Goal: Share content

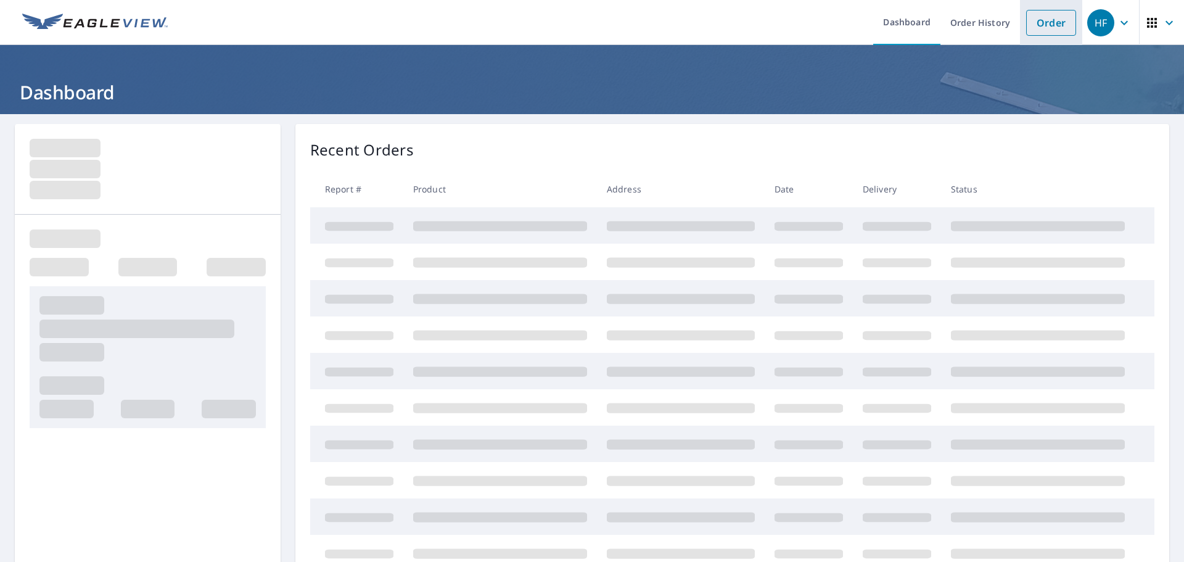
click at [1029, 30] on link "Order" at bounding box center [1051, 23] width 50 height 26
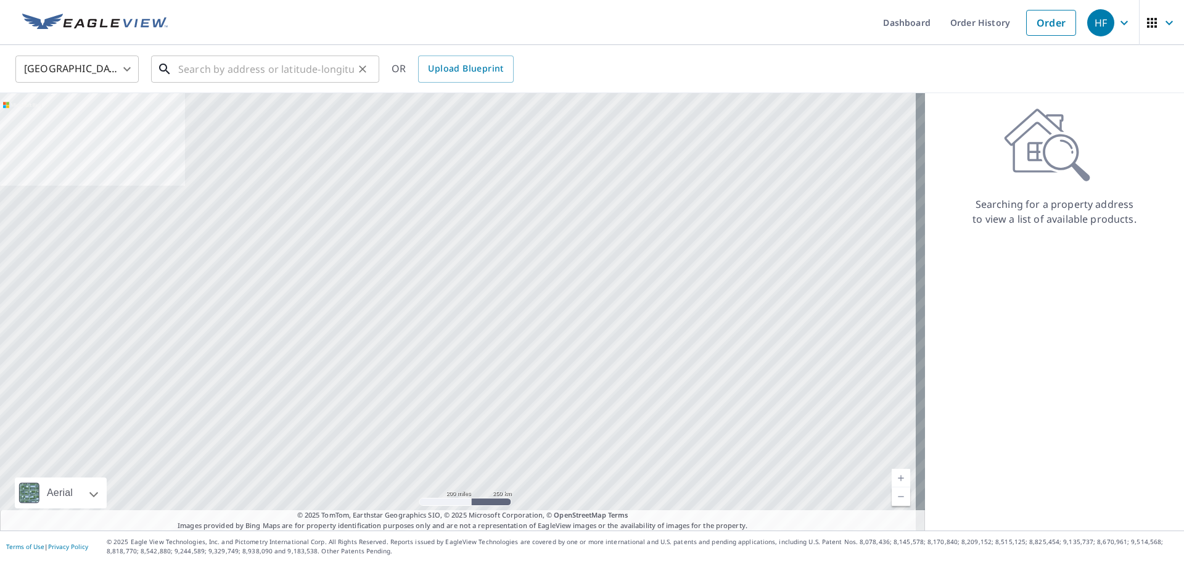
click at [232, 70] on input "text" at bounding box center [266, 69] width 176 height 35
paste input "[STREET_ADDRESS]"
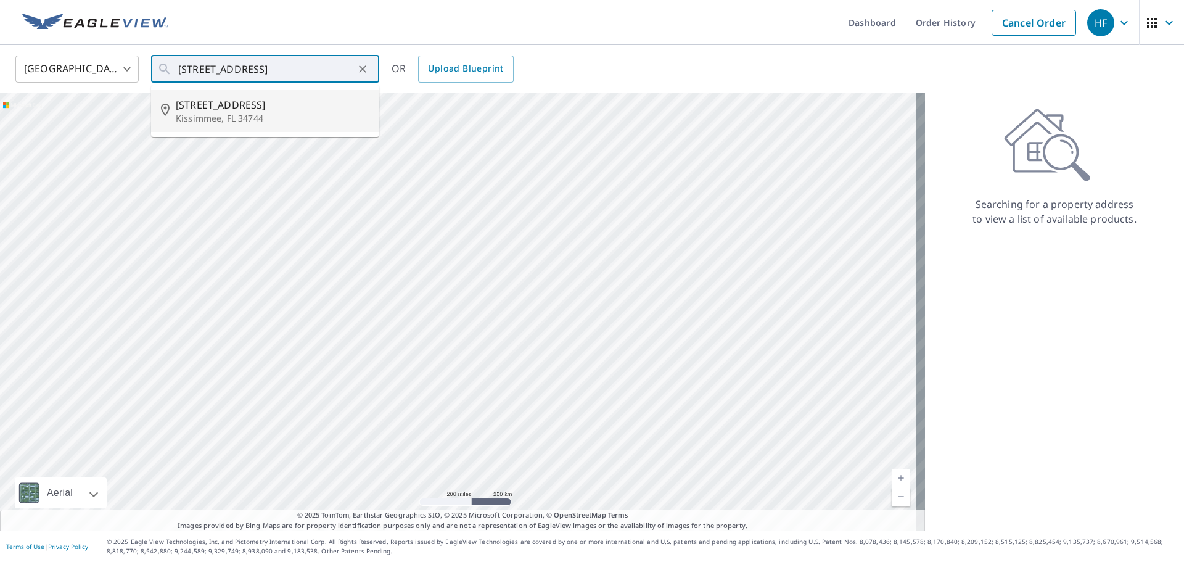
type input "[STREET_ADDRESS]"
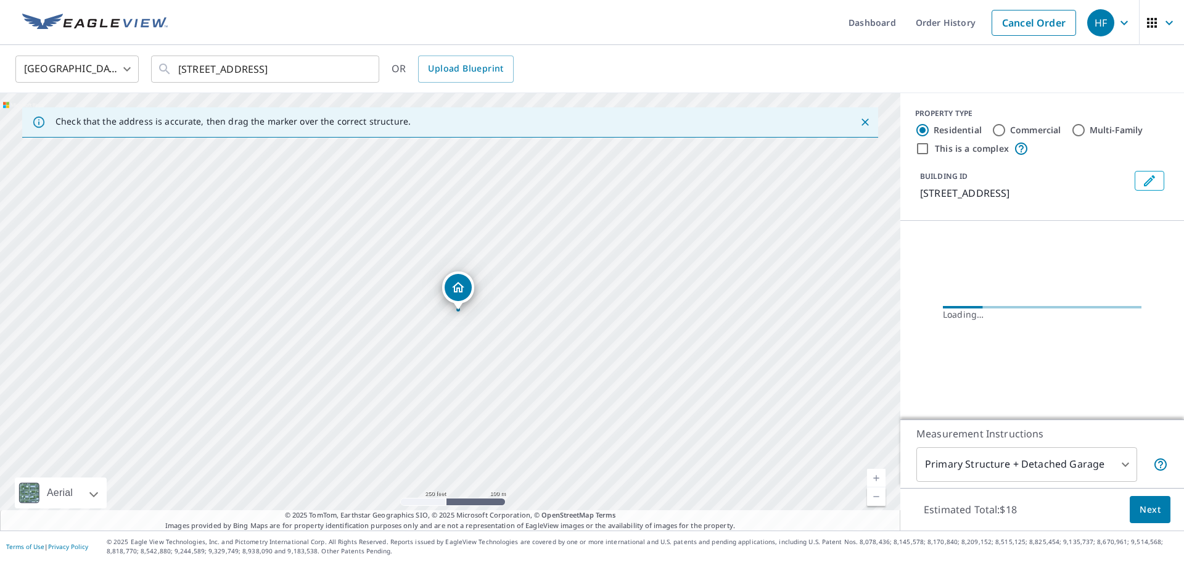
scroll to position [0, 0]
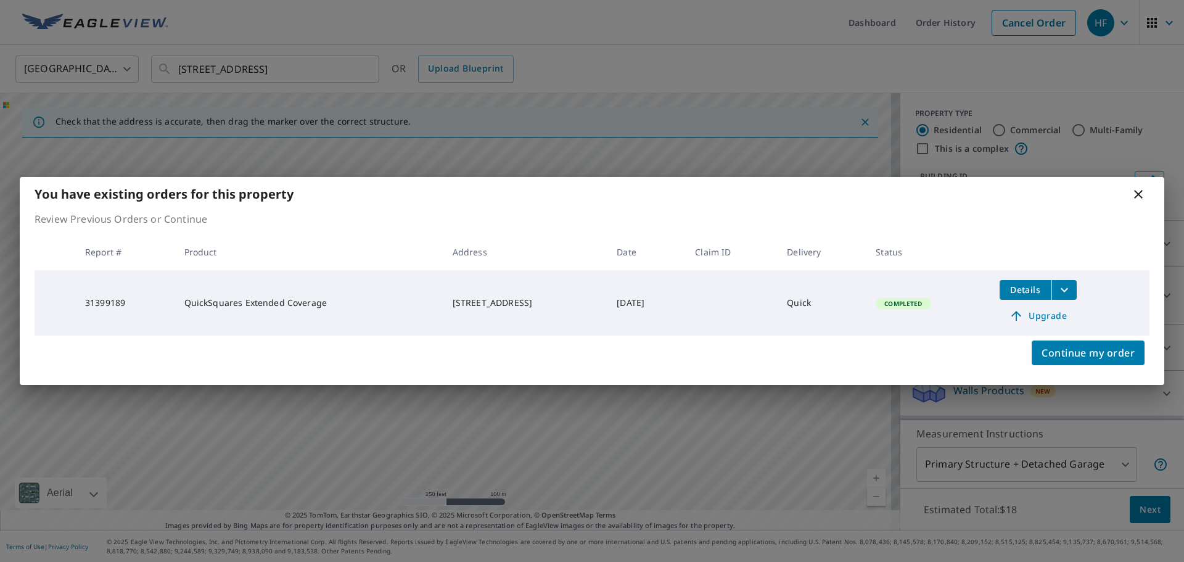
click at [1024, 296] on button "Details" at bounding box center [1026, 290] width 52 height 20
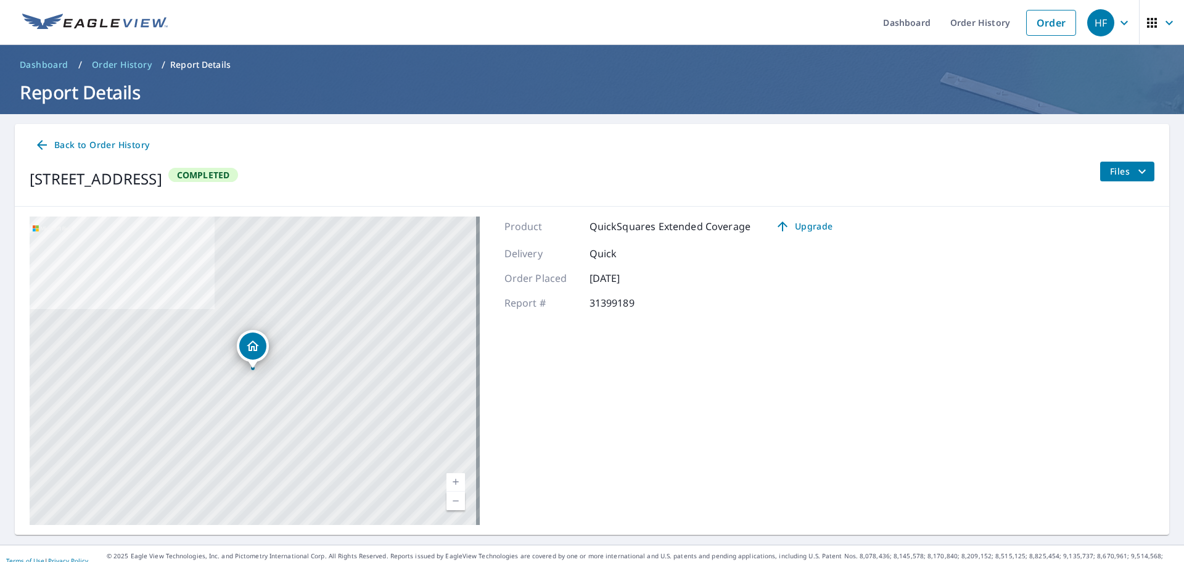
click at [1110, 172] on span "Files" at bounding box center [1129, 171] width 39 height 15
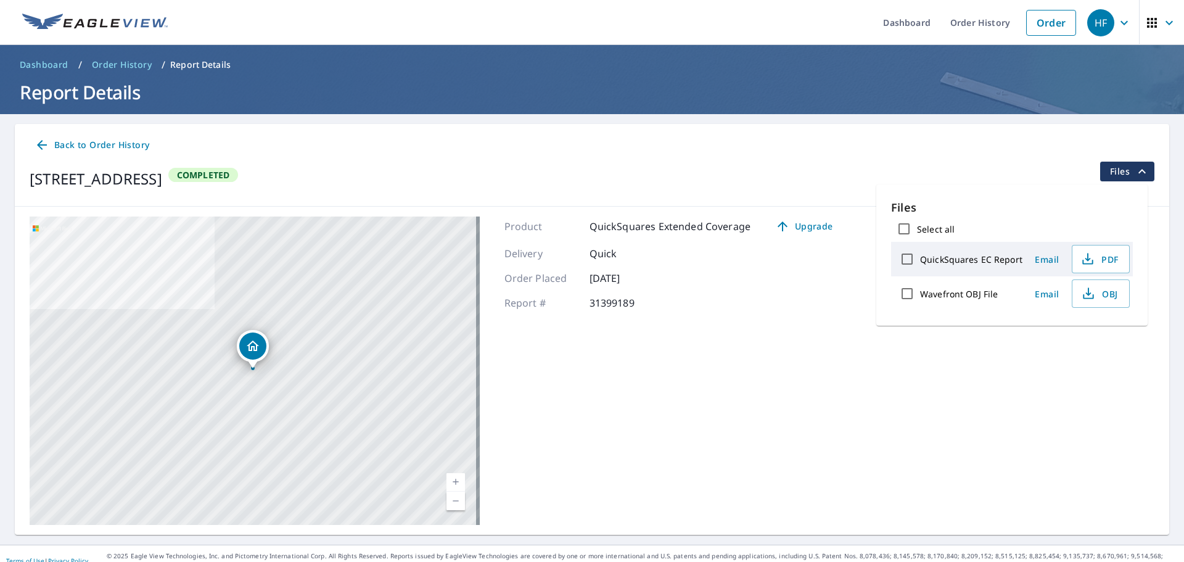
click at [1050, 297] on span "Email" at bounding box center [1047, 294] width 30 height 12
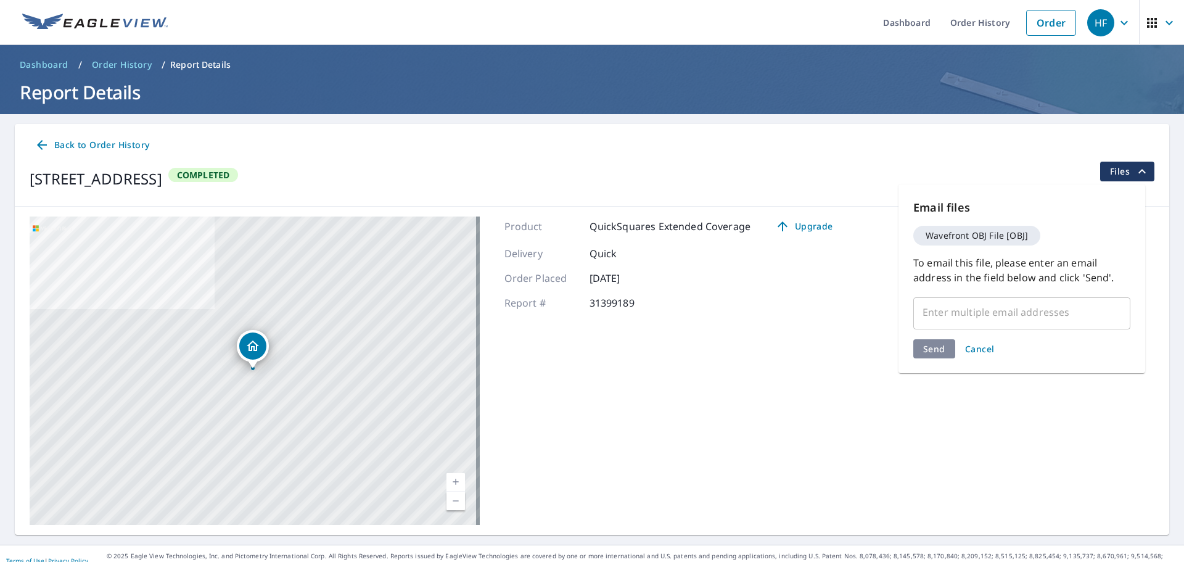
click at [952, 314] on input "text" at bounding box center [1012, 311] width 187 height 23
paste input "[EMAIL_ADDRESS][DOMAIN_NAME]"
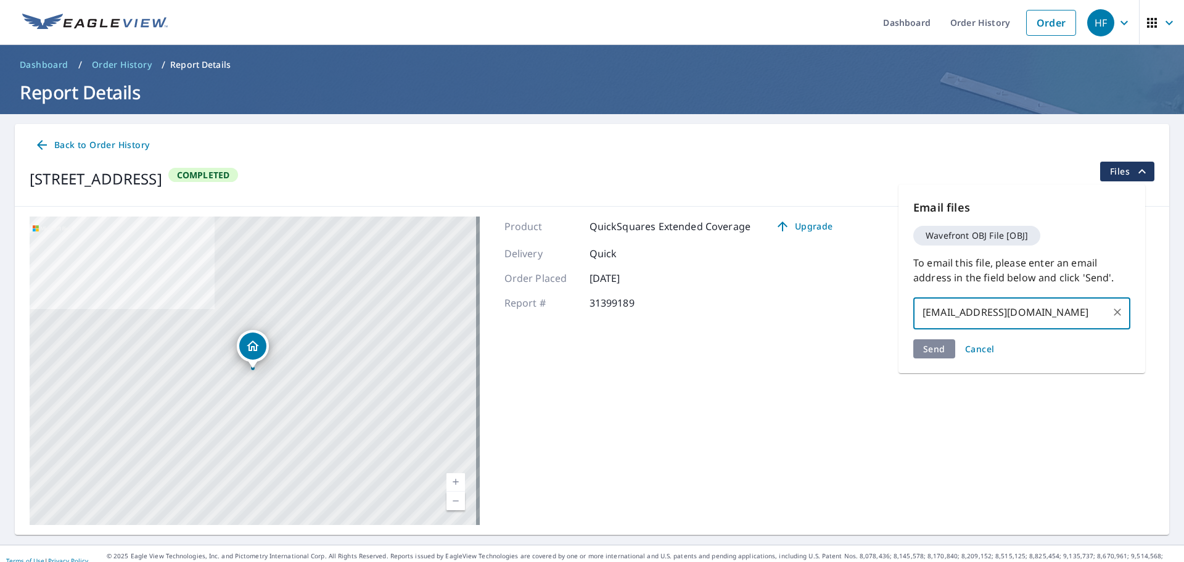
type input "[EMAIL_ADDRESS][DOMAIN_NAME]"
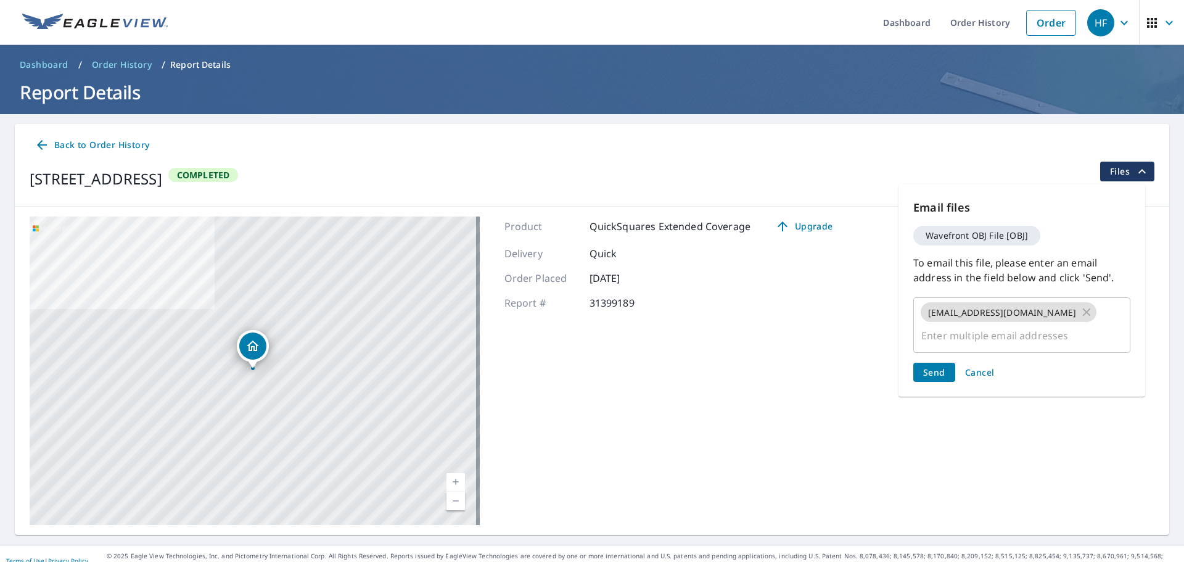
click at [933, 363] on div "Send Cancel" at bounding box center [1021, 372] width 217 height 19
click at [942, 366] on span "Send" at bounding box center [934, 372] width 22 height 12
